Goal: Task Accomplishment & Management: Manage account settings

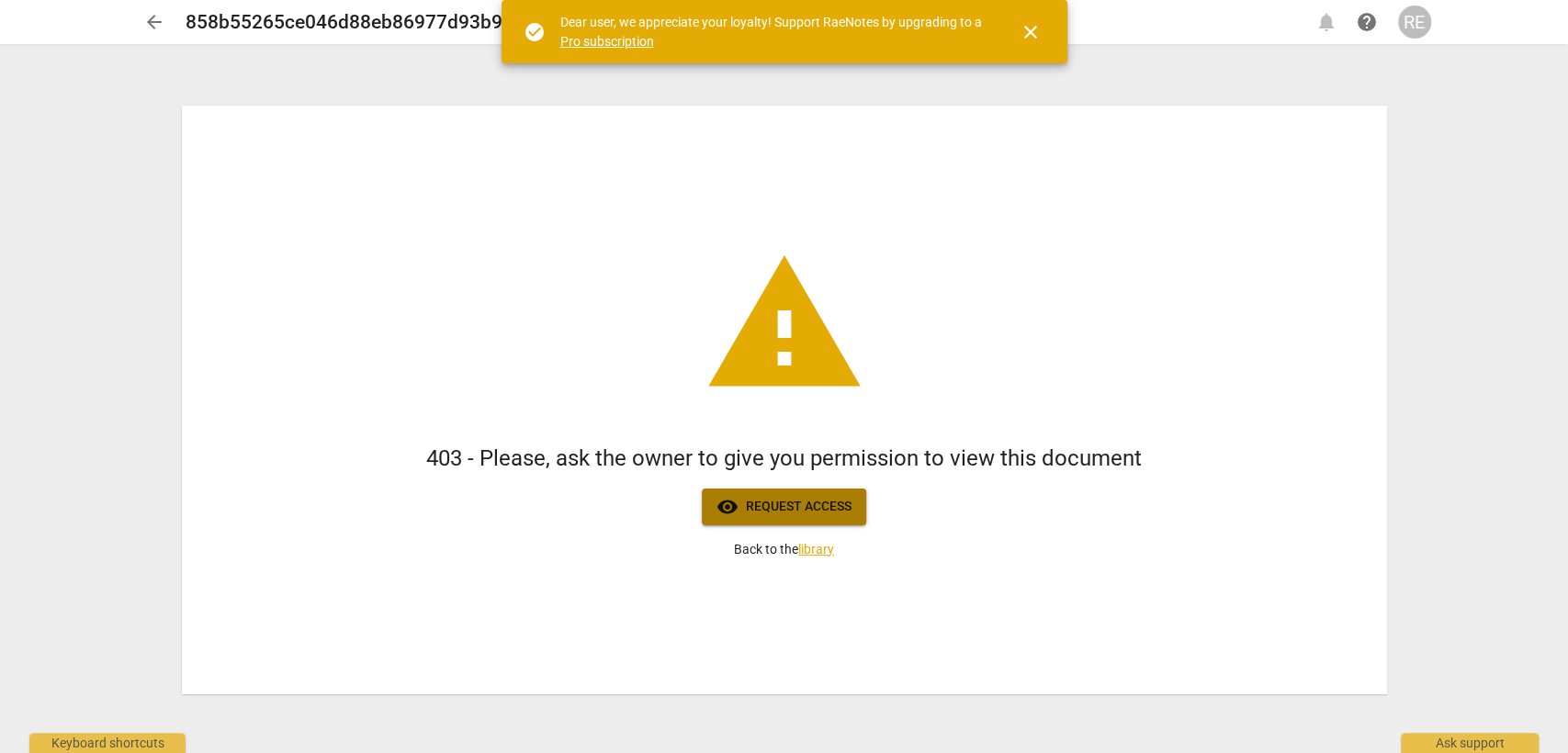
click at [820, 514] on span "visibility Request access" at bounding box center [784, 507] width 135 height 22
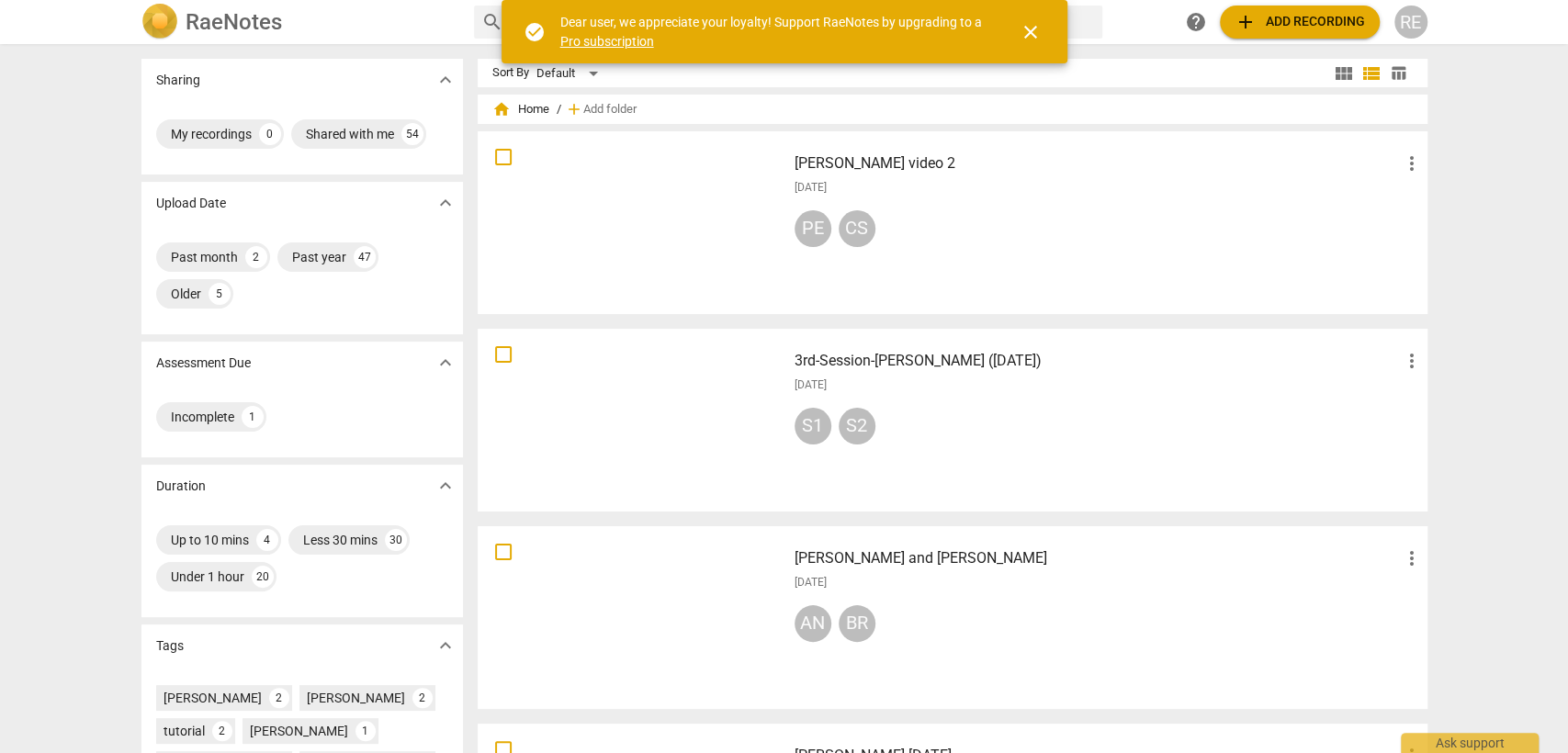
click at [1412, 359] on span "more_vert" at bounding box center [1412, 361] width 22 height 22
click at [1422, 406] on li "Delete" at bounding box center [1432, 405] width 70 height 44
click at [1032, 35] on span "close" at bounding box center [1030, 31] width 22 height 22
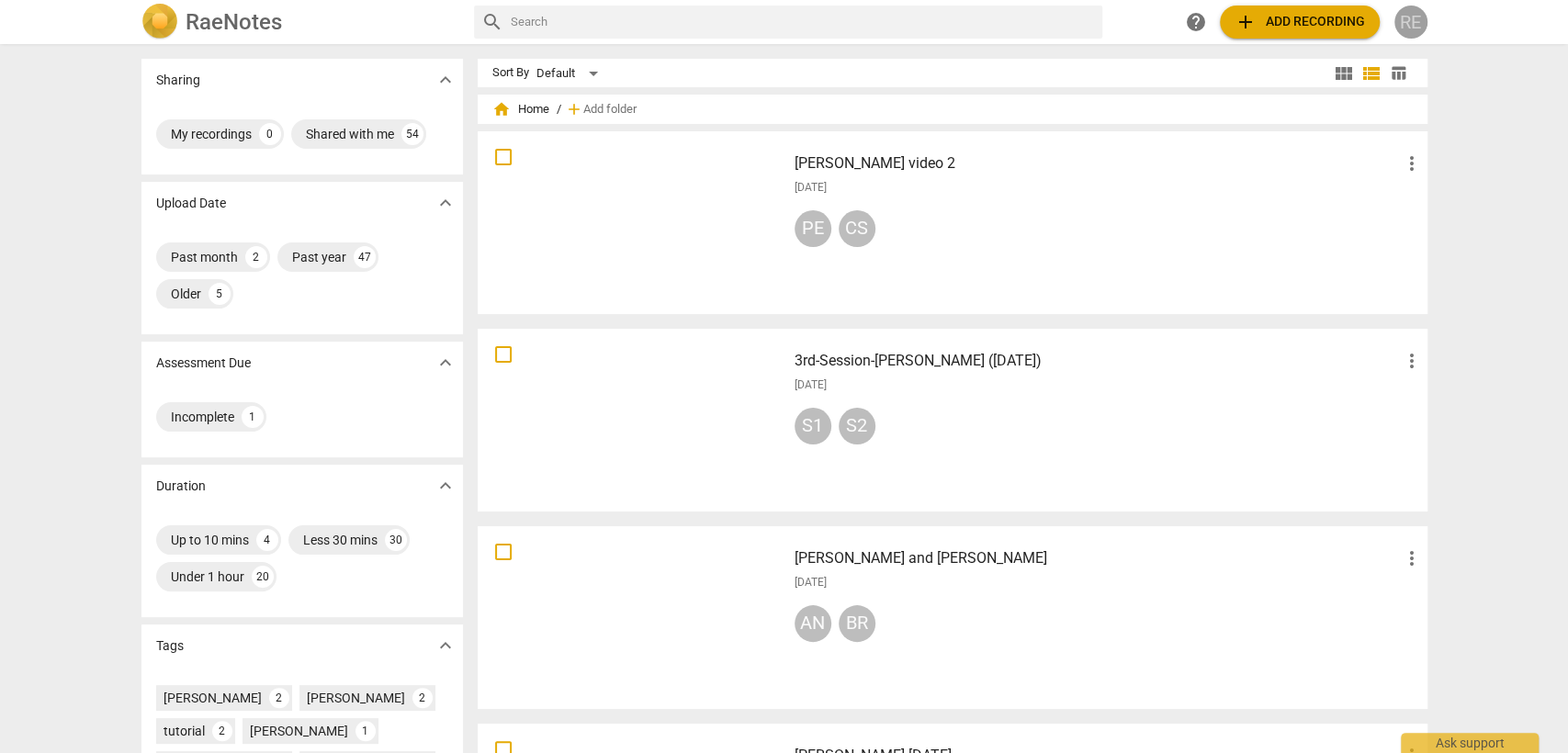
click at [1410, 33] on div "RE" at bounding box center [1412, 23] width 33 height 33
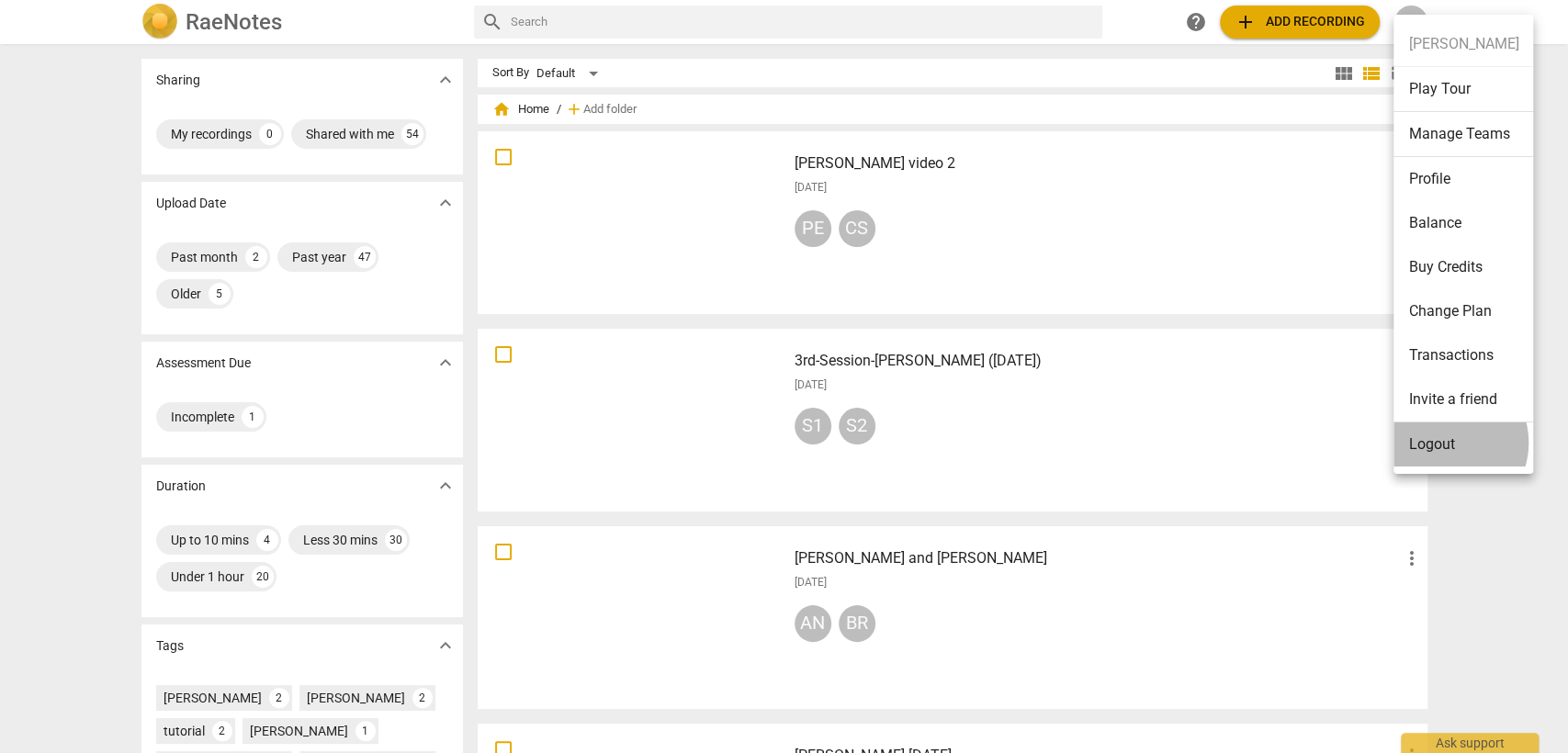
click at [1445, 442] on li "Logout" at bounding box center [1464, 444] width 140 height 44
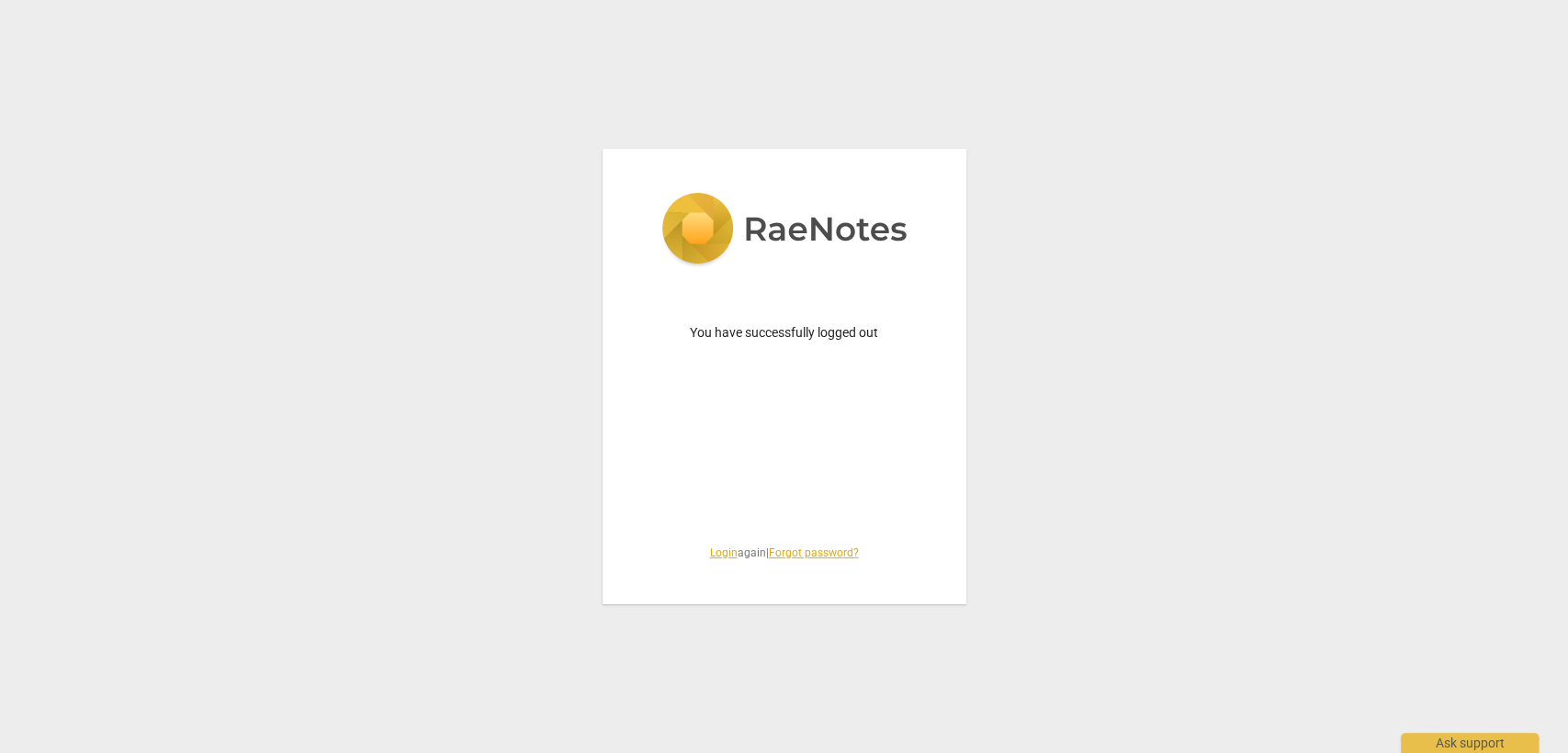
click at [710, 550] on link "Login" at bounding box center [724, 552] width 28 height 13
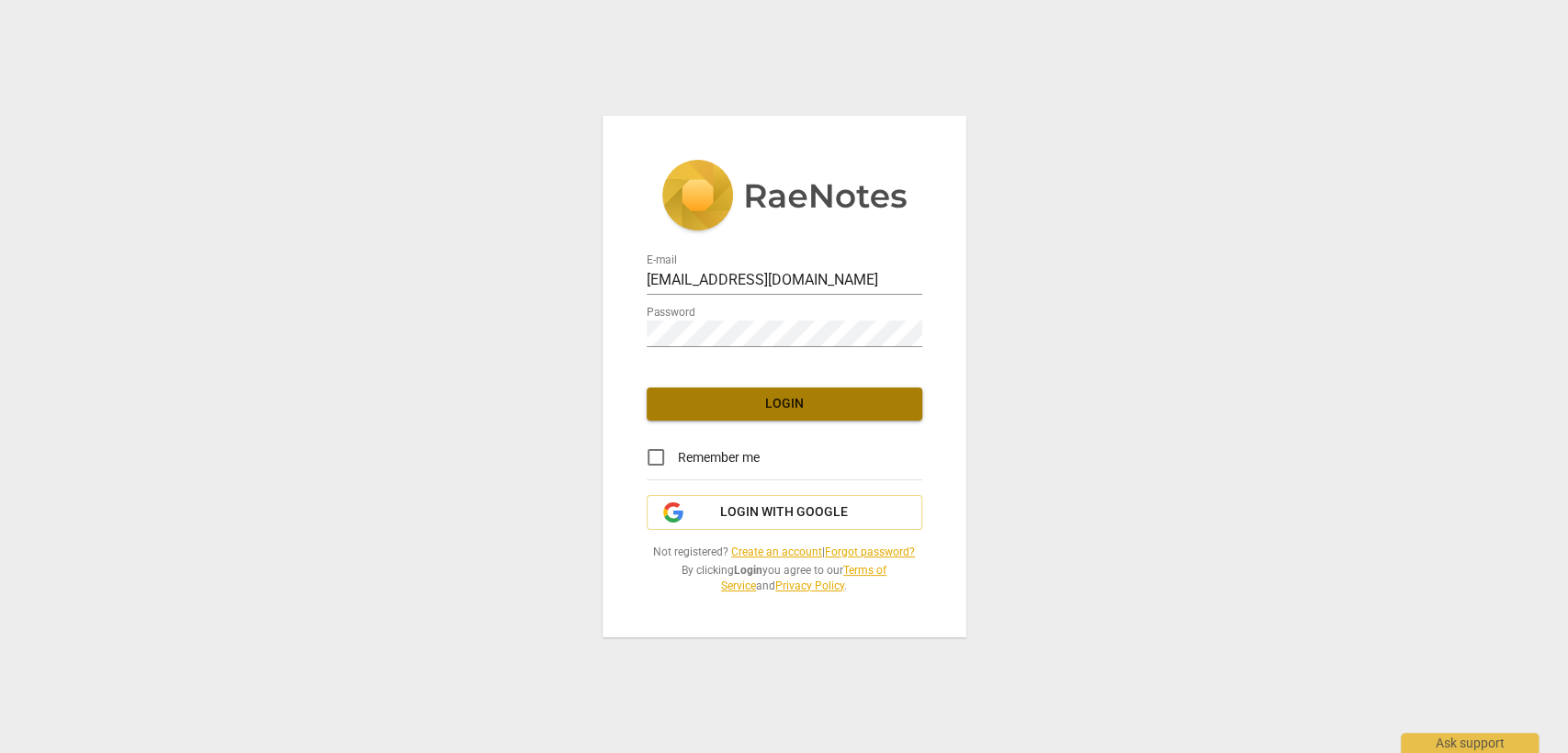
click at [772, 408] on span "Login" at bounding box center [784, 404] width 246 height 19
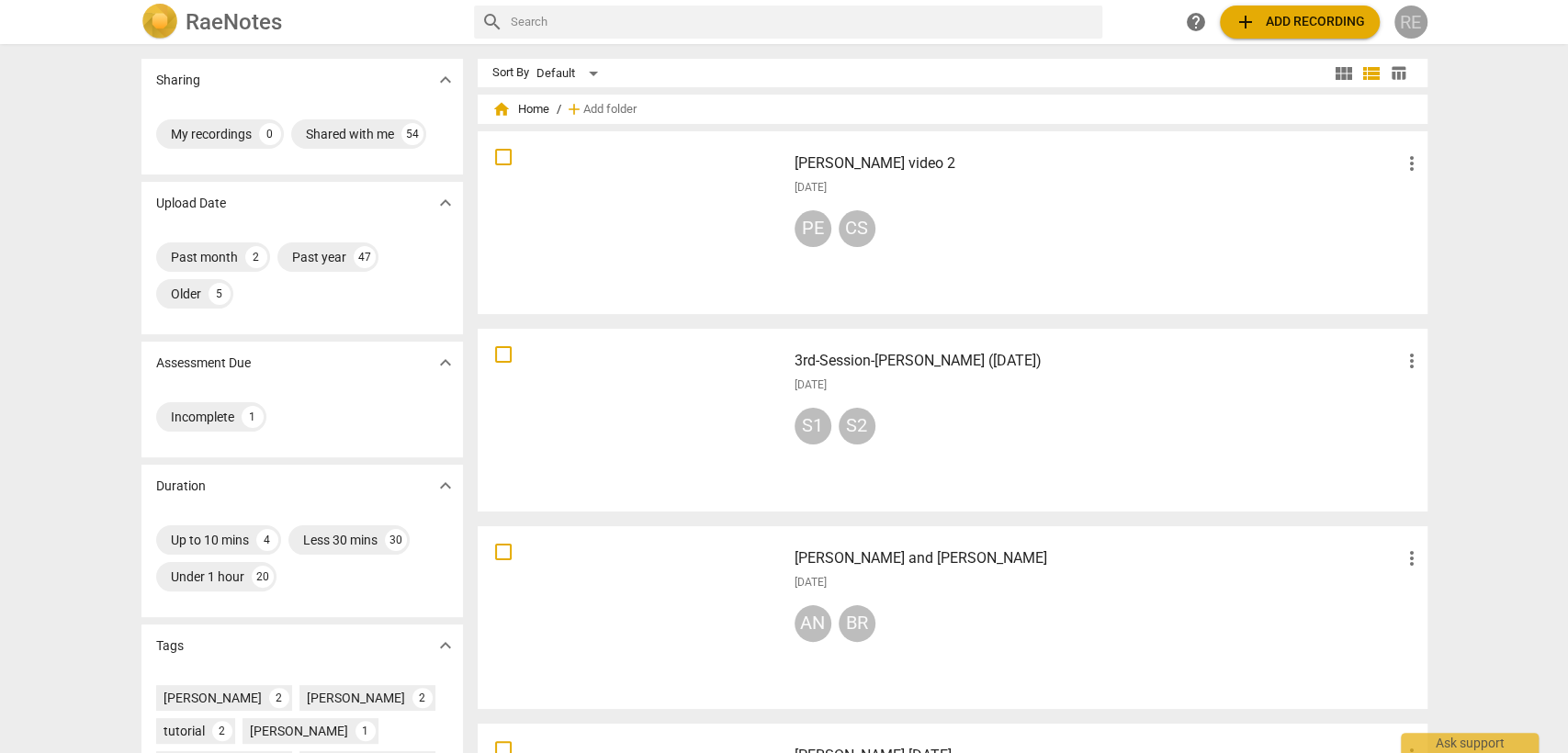
click at [1416, 32] on div "RE" at bounding box center [1412, 23] width 33 height 33
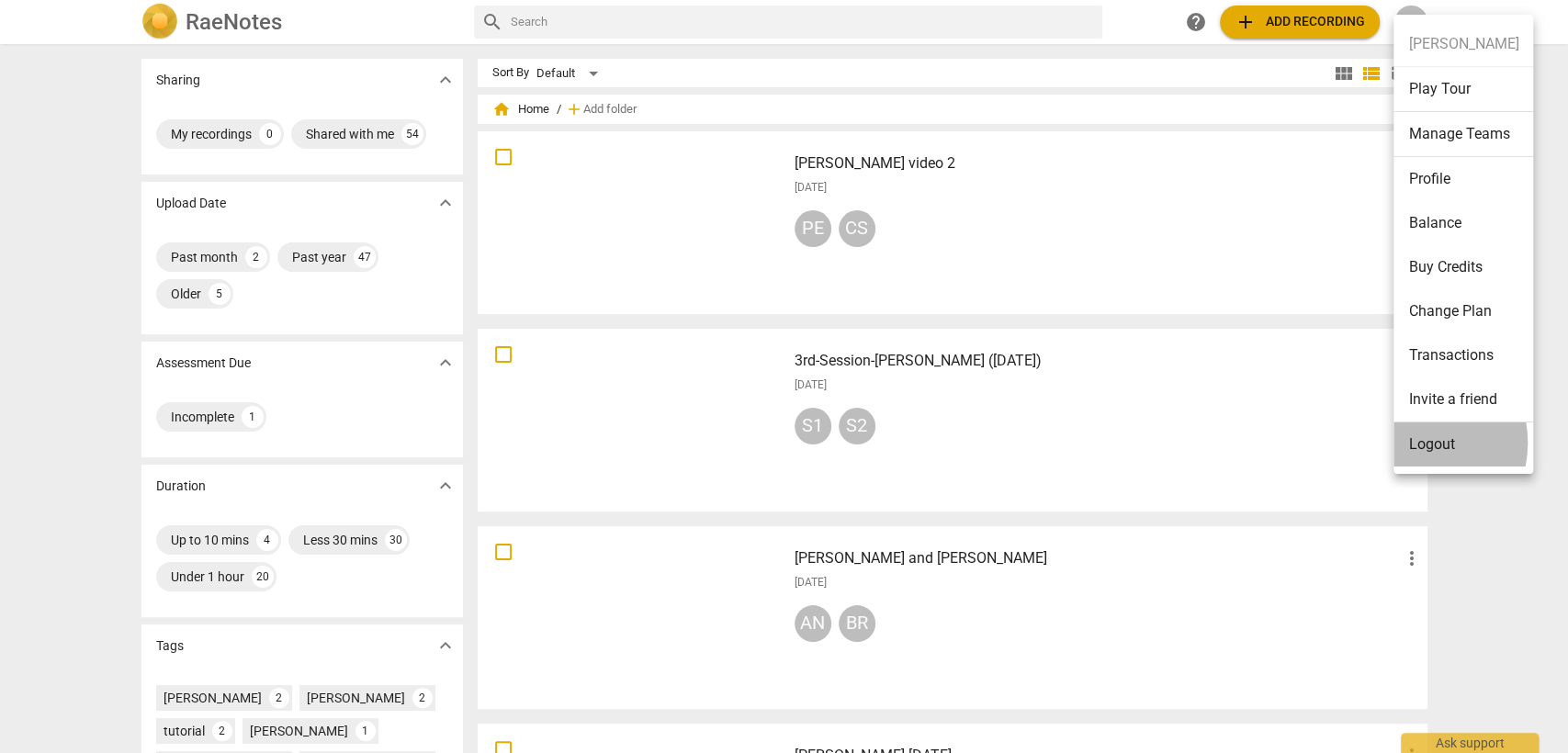
click at [1411, 442] on li "Logout" at bounding box center [1464, 444] width 140 height 44
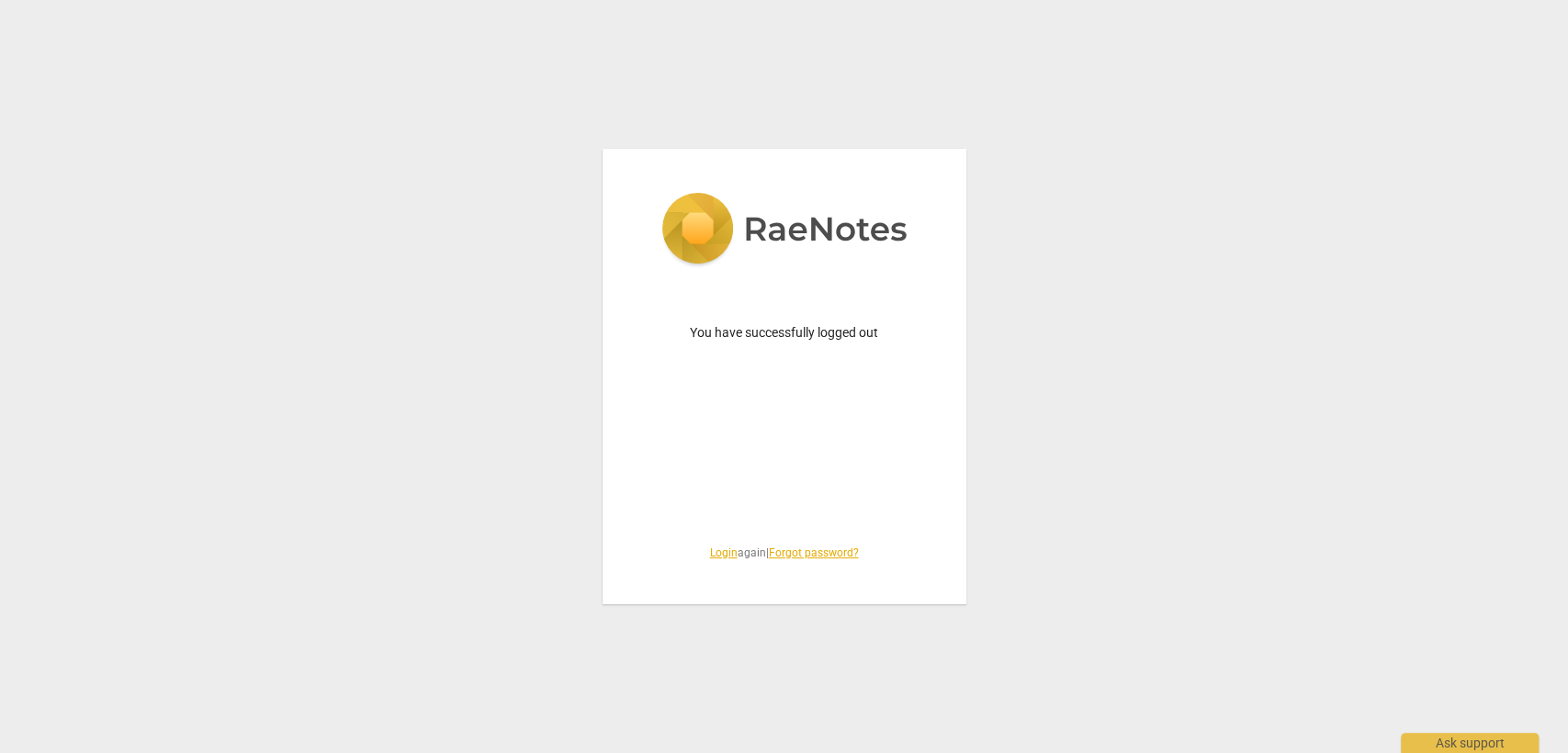
click at [710, 557] on link "Login" at bounding box center [724, 552] width 28 height 13
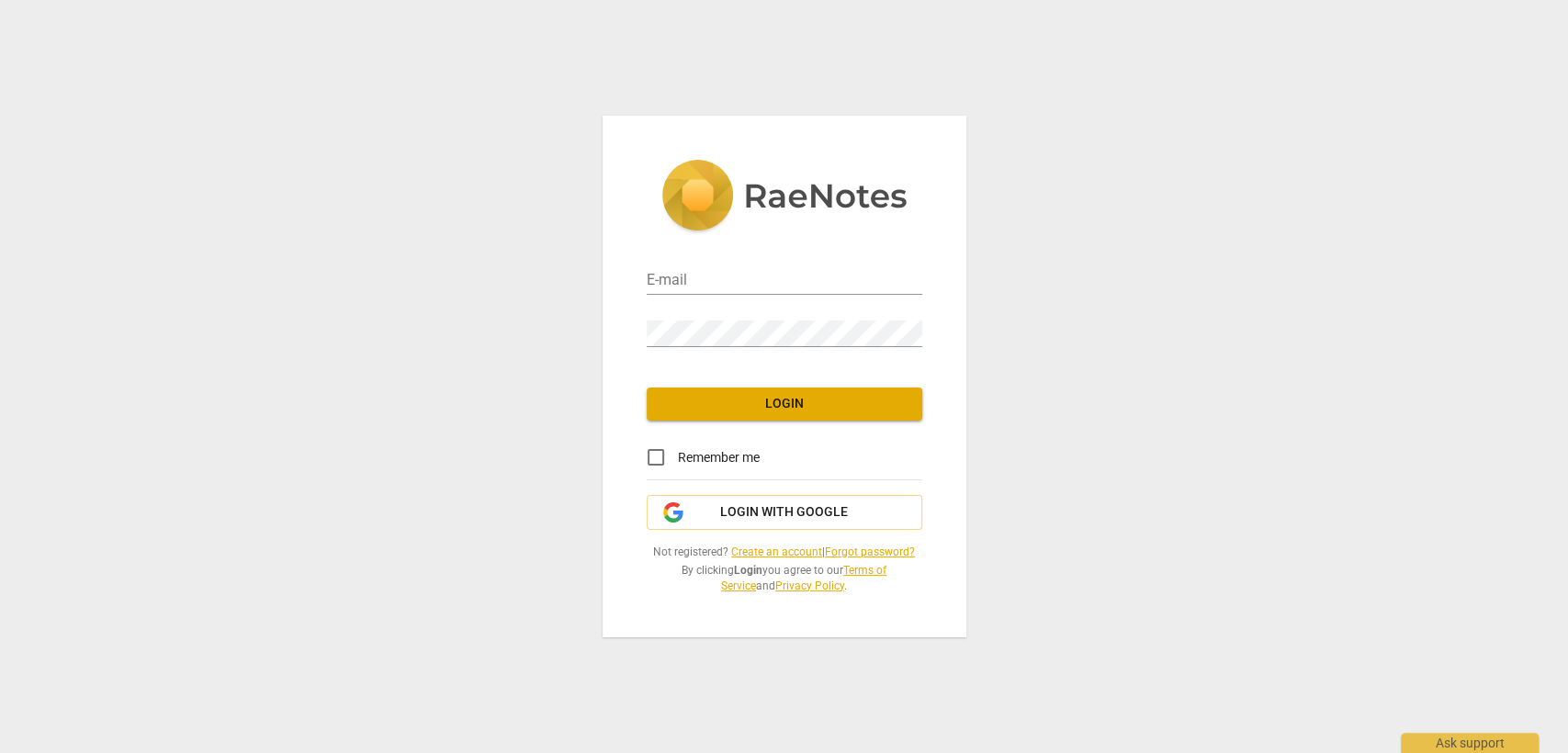
type input "[EMAIL_ADDRESS][DOMAIN_NAME]"
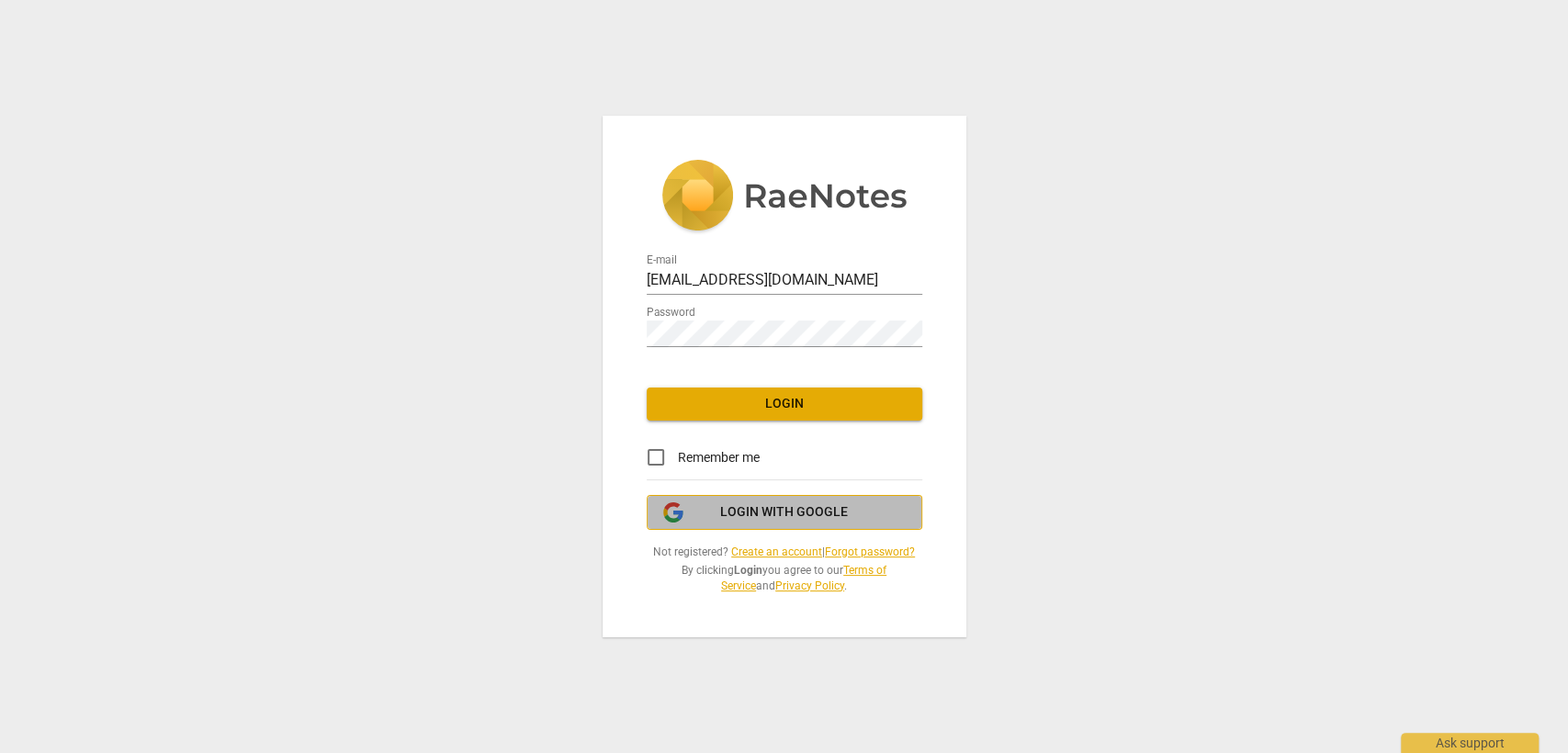
click at [739, 504] on span "Login with Google" at bounding box center [784, 512] width 128 height 19
